Goal: Task Accomplishment & Management: Manage account settings

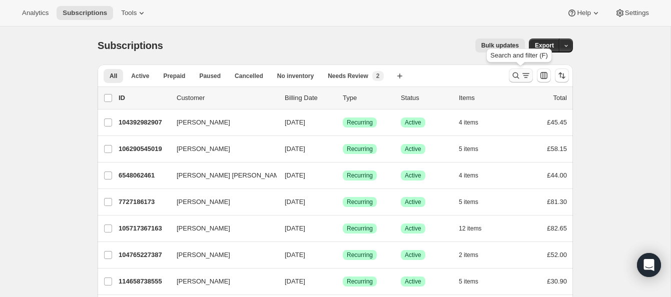
click at [514, 72] on icon "Search and filter results" at bounding box center [516, 76] width 10 height 10
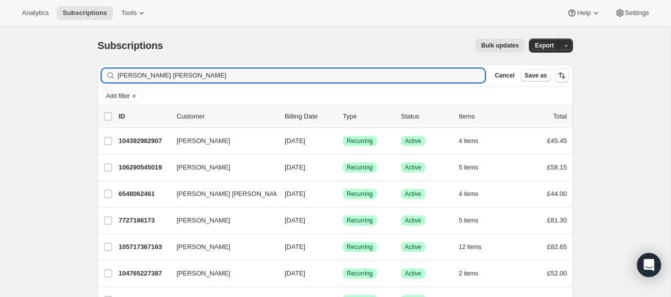
drag, startPoint x: 184, startPoint y: 77, endPoint x: 97, endPoint y: 66, distance: 87.7
click at [98, 66] on div "Filter subscribers C B BRANDAO DA SILVA Clear Cancel Save as" at bounding box center [335, 76] width 475 height 22
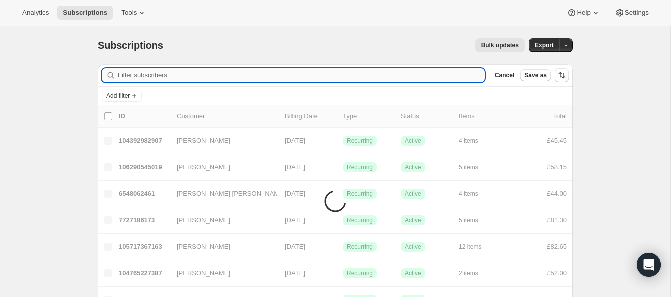
click at [145, 75] on input "Filter subscribers" at bounding box center [301, 76] width 367 height 14
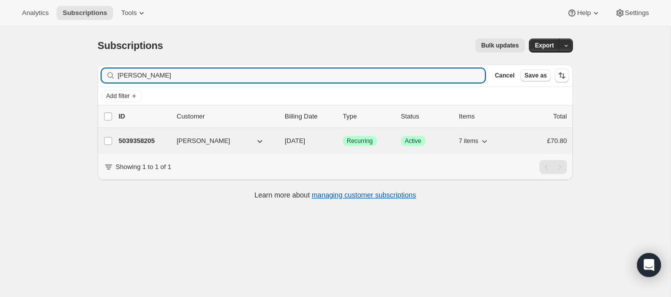
type input "Gosia Grosicka"
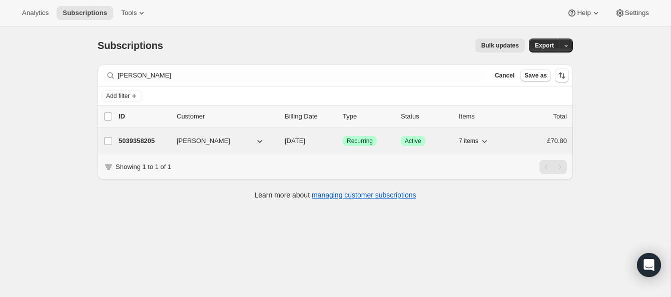
click at [148, 135] on div "5039358205 Gosia Grosicka 09/14/2025 Success Recurring Success Active 7 items £…" at bounding box center [343, 141] width 448 height 14
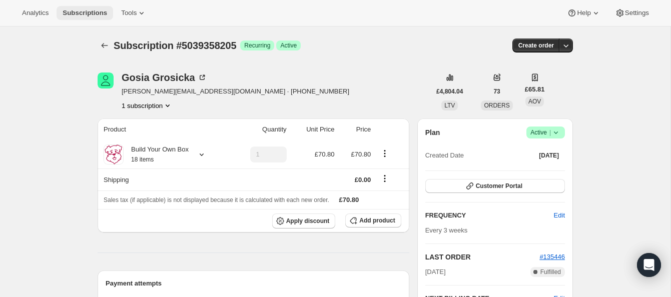
click at [100, 9] on span "Subscriptions" at bounding box center [85, 13] width 45 height 8
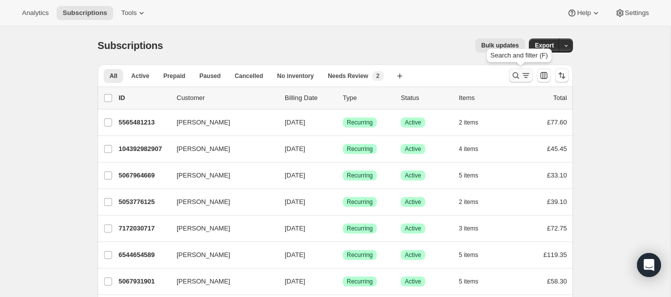
click at [515, 71] on icon "Search and filter results" at bounding box center [516, 76] width 10 height 10
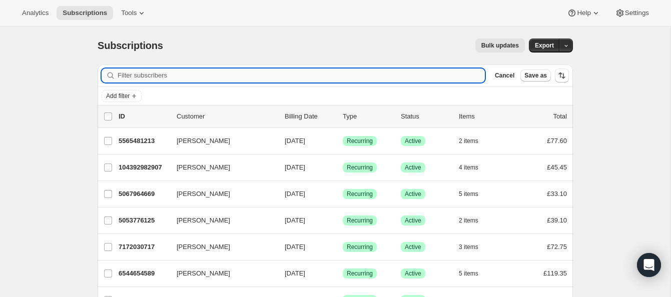
click at [161, 74] on input "Filter subscribers" at bounding box center [301, 76] width 367 height 14
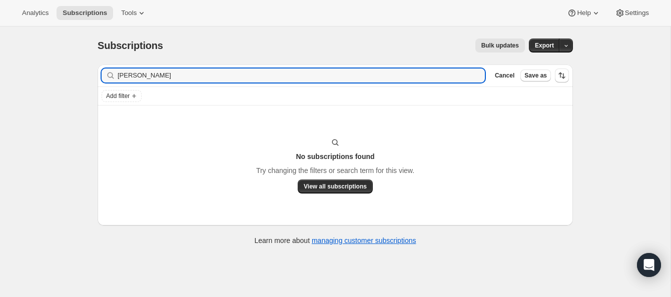
type input "Danielle Raunjak"
drag, startPoint x: 173, startPoint y: 76, endPoint x: 105, endPoint y: 71, distance: 67.7
click at [105, 71] on div "Danielle Raunjak Clear" at bounding box center [293, 76] width 383 height 14
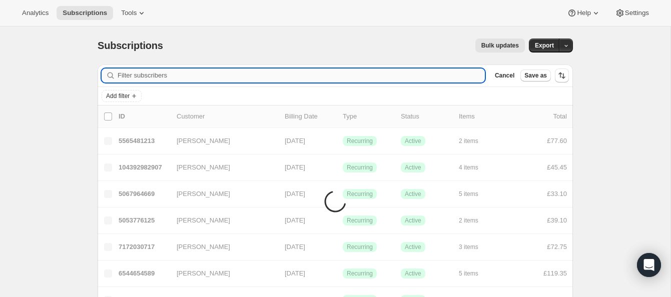
click at [131, 74] on input "Filter subscribers" at bounding box center [301, 76] width 367 height 14
paste input "draunjak@hotmail.com"
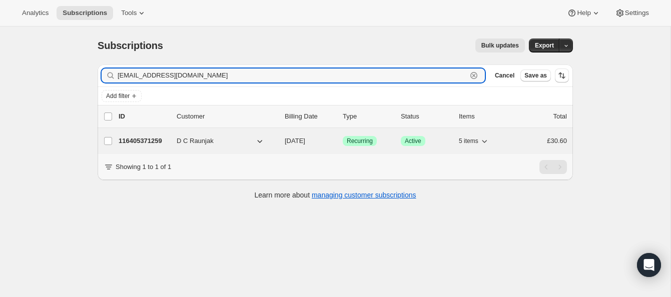
type input "draunjak@hotmail.com"
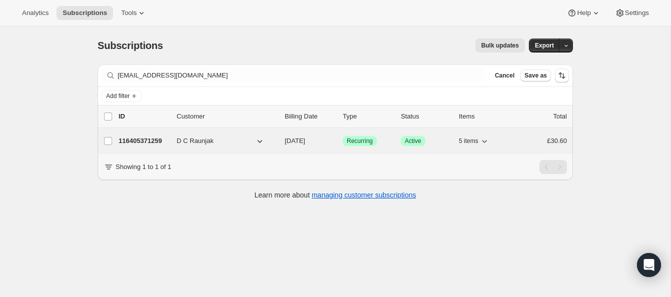
click at [150, 136] on p "116405371259" at bounding box center [144, 141] width 50 height 10
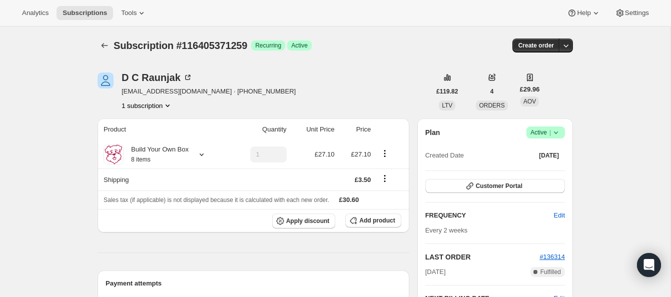
scroll to position [41, 0]
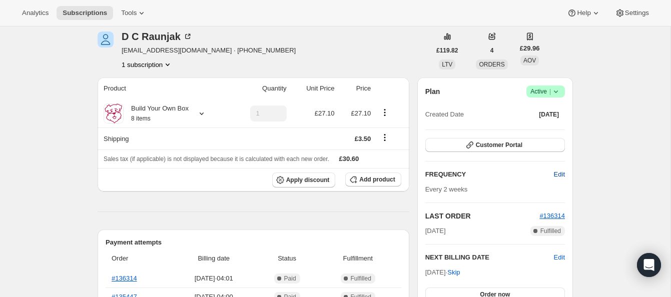
click at [557, 173] on span "Edit" at bounding box center [559, 175] width 11 height 10
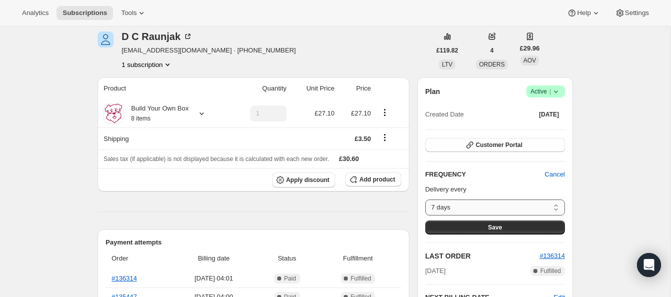
click at [555, 206] on select "7 days 8 days 9 days 10 days 11 days 12 days 13 days 14 days 15 days 16 days 17…" at bounding box center [495, 208] width 140 height 16
select select "DAY#21"
click at [425, 200] on select "7 days 8 days 9 days 10 days 11 days 12 days 13 days 14 days 15 days 16 days 17…" at bounding box center [495, 208] width 140 height 16
click at [487, 225] on button "Save" at bounding box center [495, 228] width 140 height 14
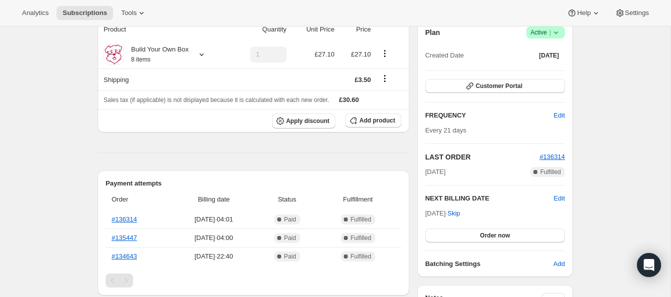
scroll to position [157, 0]
click at [558, 195] on span "Edit" at bounding box center [559, 198] width 11 height 10
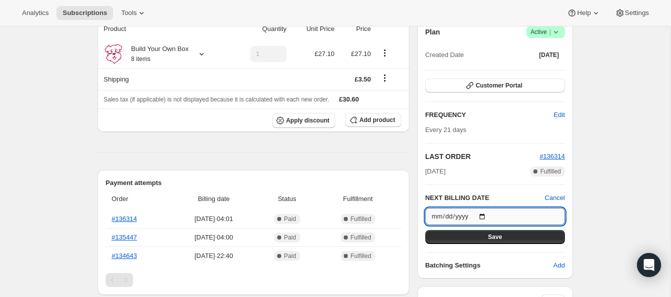
click at [484, 215] on input "2025-09-22" at bounding box center [495, 216] width 140 height 17
type input "2025-09-29"
click at [512, 234] on button "Save" at bounding box center [495, 237] width 140 height 14
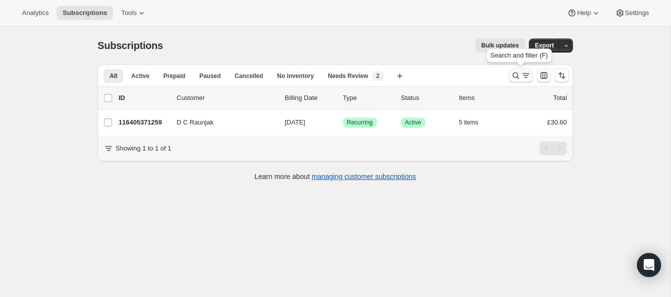
click at [515, 74] on icon "Search and filter results" at bounding box center [516, 76] width 10 height 10
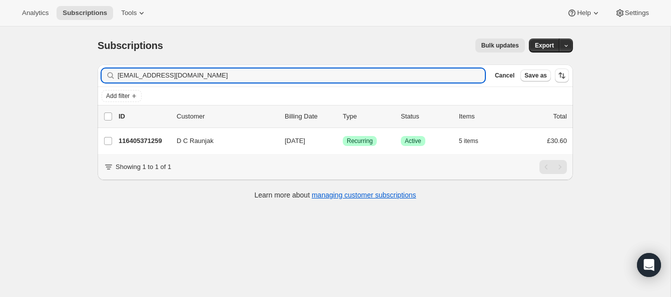
drag, startPoint x: 197, startPoint y: 77, endPoint x: 90, endPoint y: 60, distance: 108.4
click at [90, 60] on div "Filter subscribers [EMAIL_ADDRESS][DOMAIN_NAME] Clear Cancel Save as Add filter…" at bounding box center [331, 134] width 483 height 154
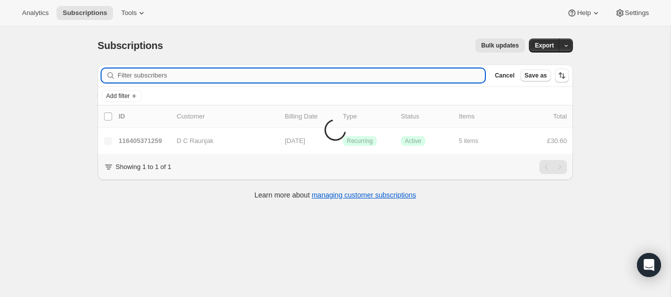
click at [130, 75] on input "Filter subscribers" at bounding box center [301, 76] width 367 height 14
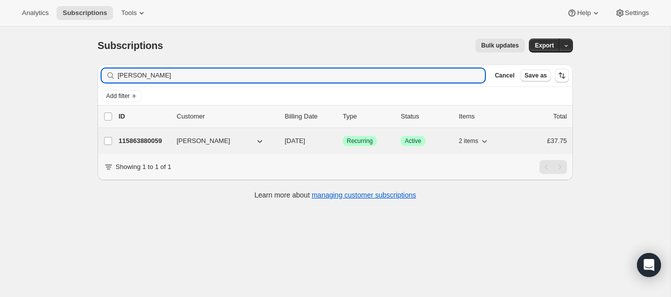
type input "Louise Johnson"
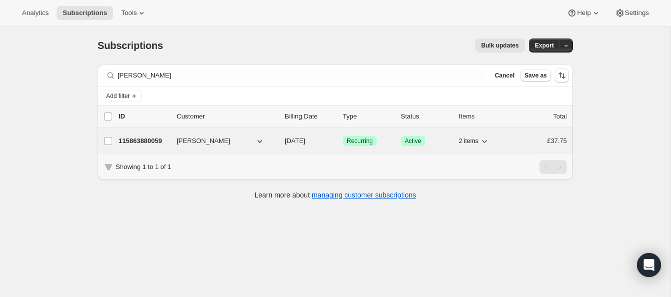
click at [147, 136] on p "115863880059" at bounding box center [144, 141] width 50 height 10
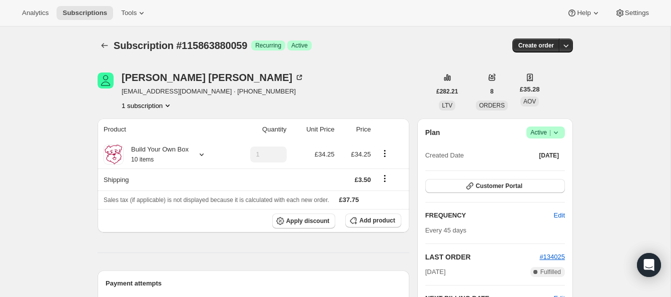
click at [540, 130] on span "Active |" at bounding box center [545, 133] width 31 height 10
click at [533, 168] on span "Cancel subscription" at bounding box center [542, 170] width 57 height 8
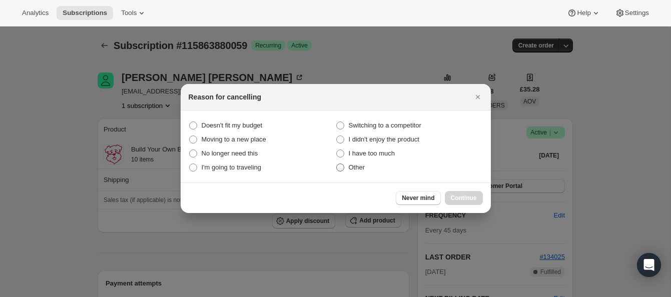
drag, startPoint x: 341, startPoint y: 169, endPoint x: 376, endPoint y: 174, distance: 35.0
click at [342, 169] on span ":rbv:" at bounding box center [340, 168] width 8 height 8
click at [337, 164] on input "Other" at bounding box center [336, 164] width 1 height 1
radio input "true"
click at [455, 195] on span "Continue" at bounding box center [464, 198] width 26 height 8
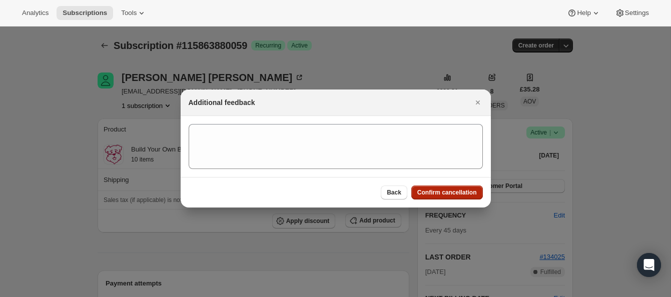
click at [456, 191] on span "Confirm cancellation" at bounding box center [447, 193] width 60 height 8
